Goal: Check status: Check status

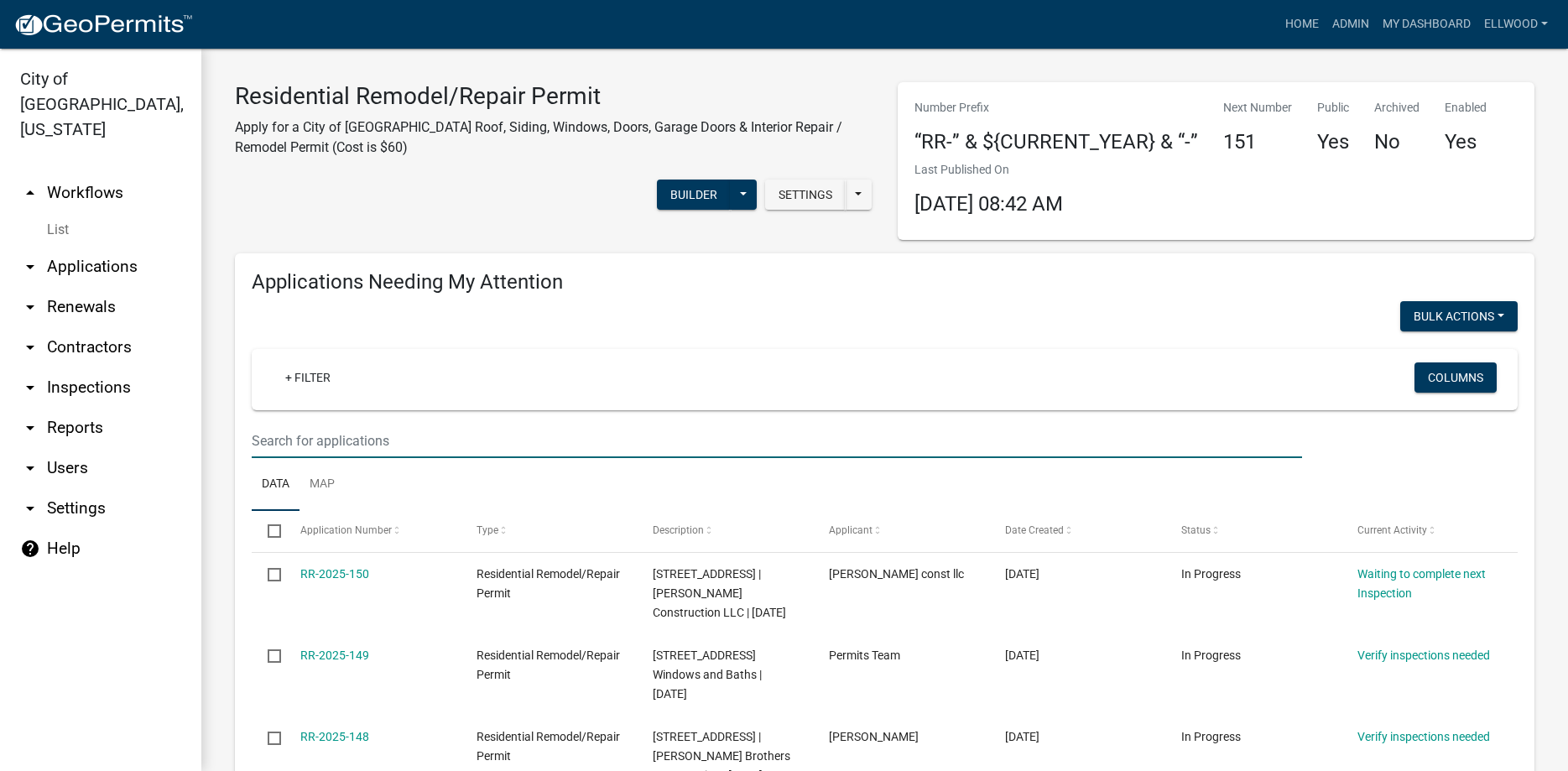
click at [303, 449] on input "text" at bounding box center [777, 441] width 1050 height 35
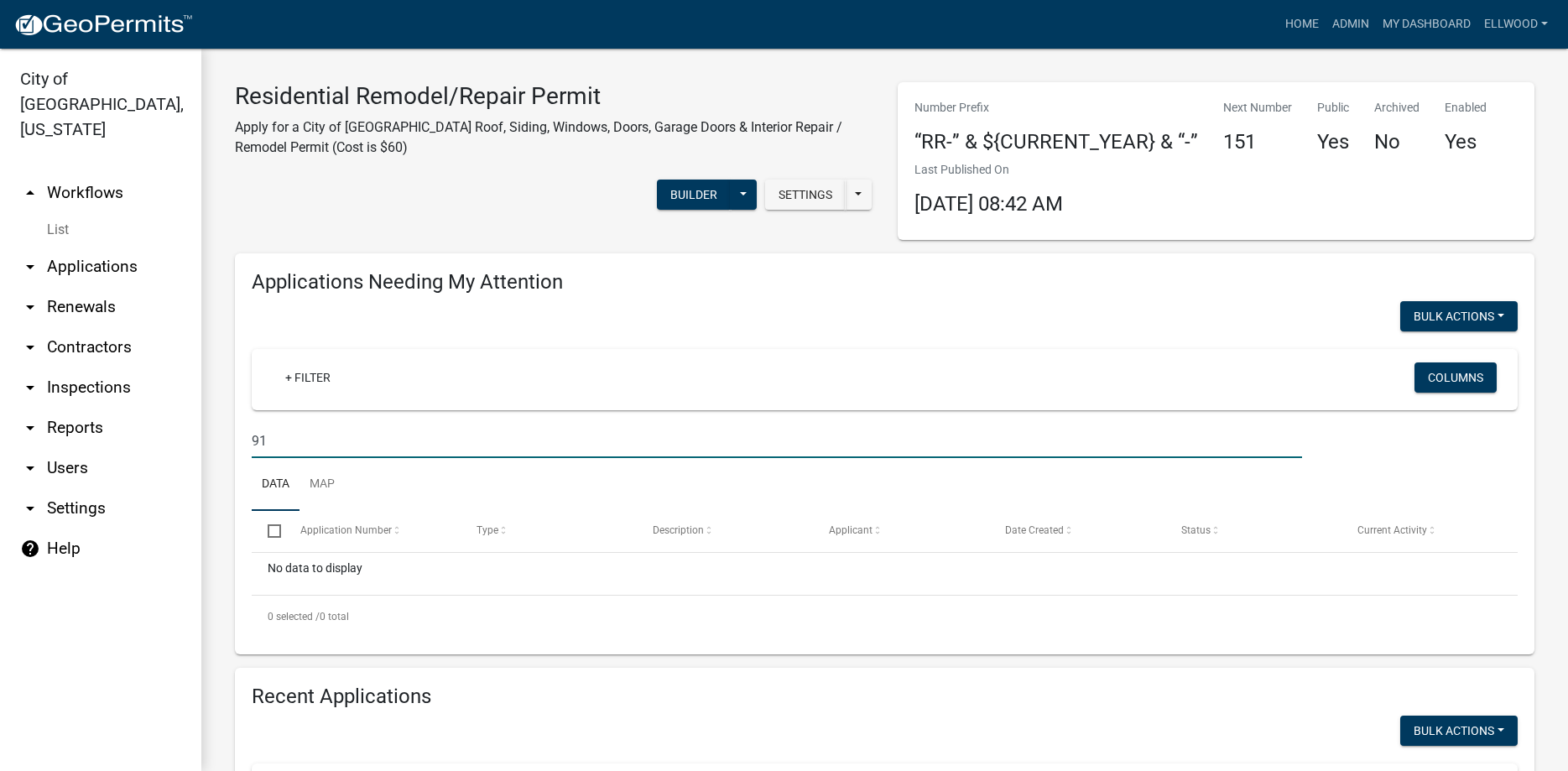
type input "9"
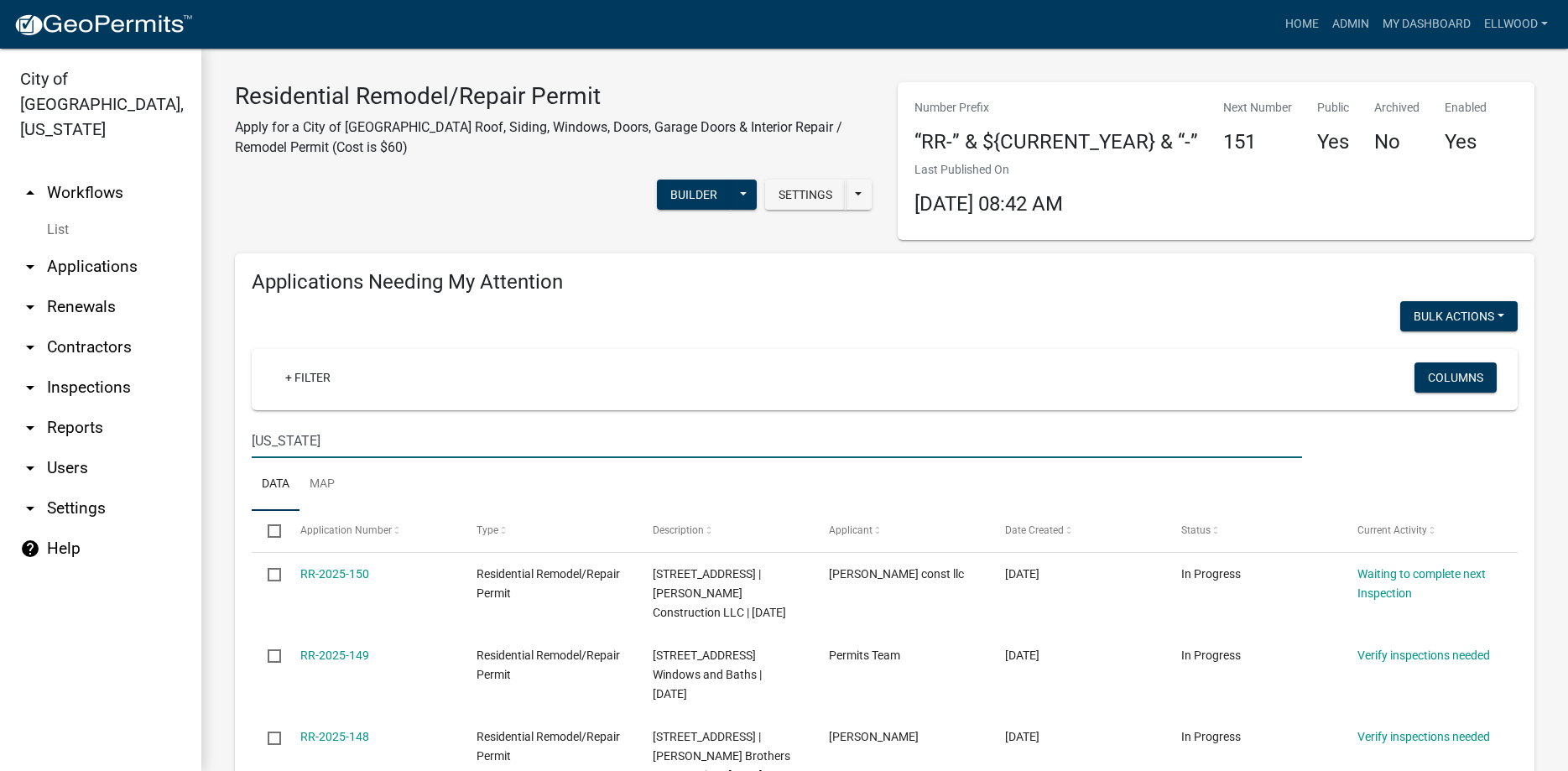
type input "[US_STATE]"
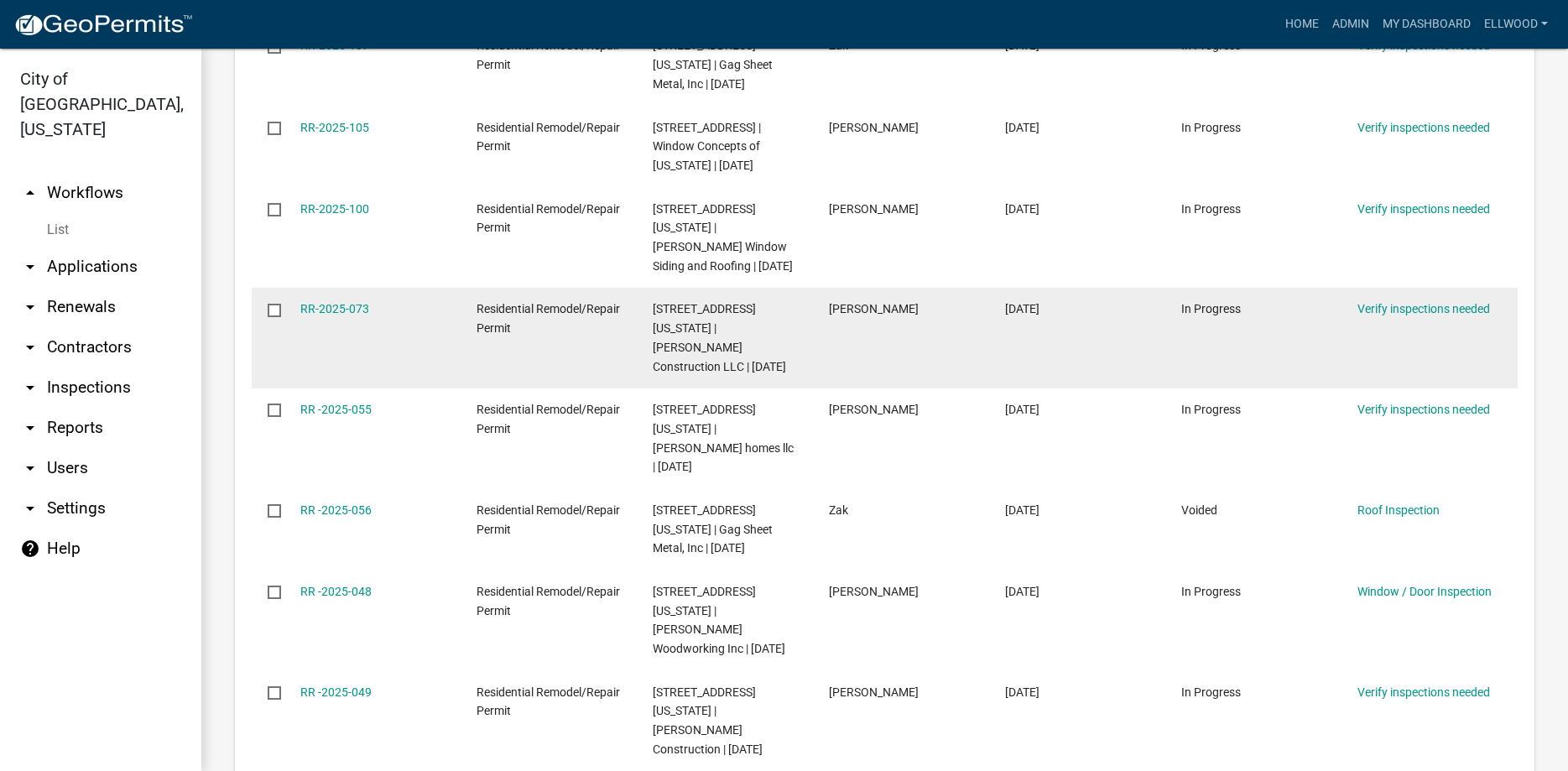
scroll to position [670, 0]
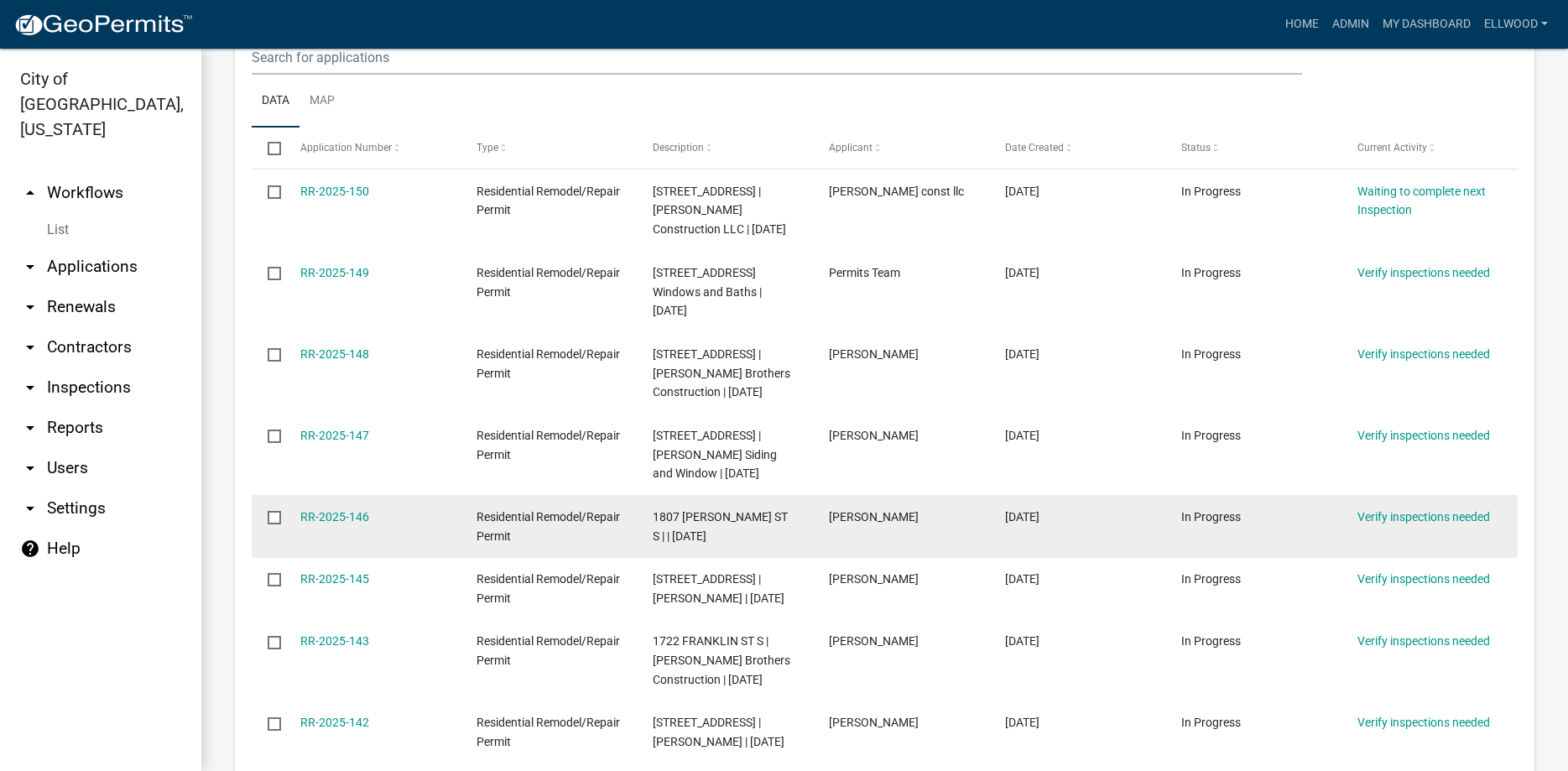
scroll to position [550, 0]
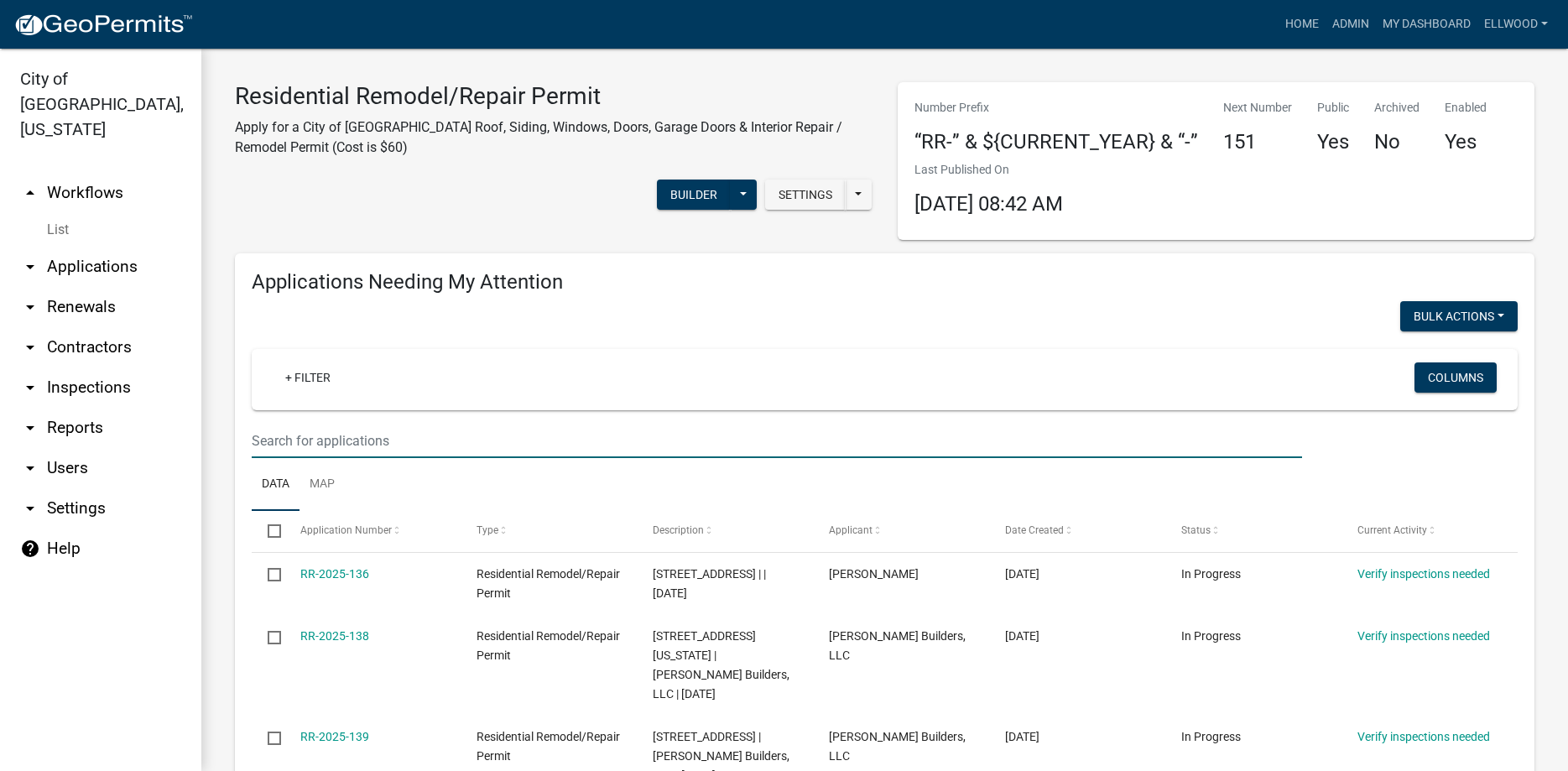
click at [316, 430] on input "text" at bounding box center [777, 441] width 1050 height 35
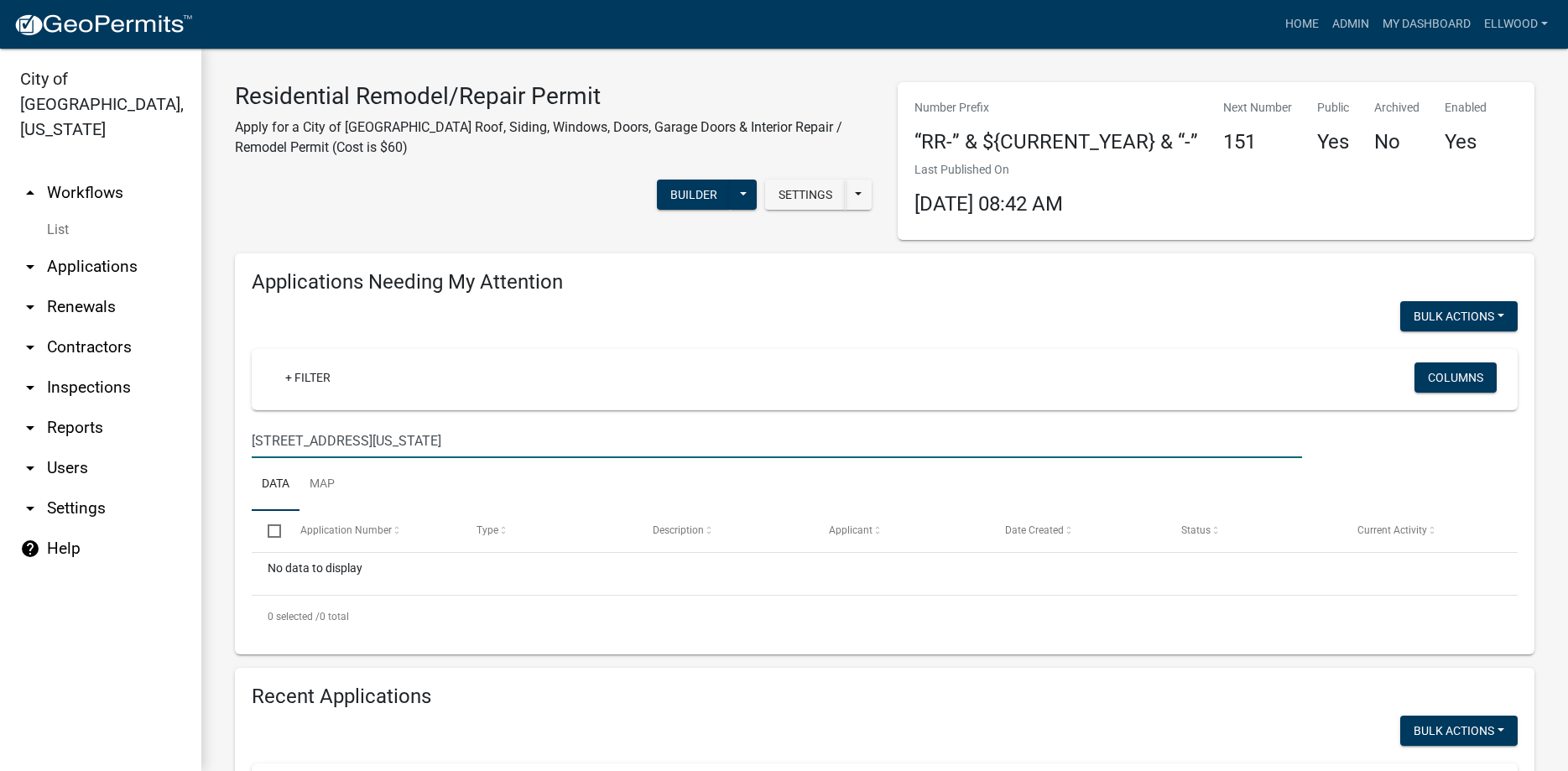
type input "[STREET_ADDRESS][US_STATE]"
